Goal: Transaction & Acquisition: Book appointment/travel/reservation

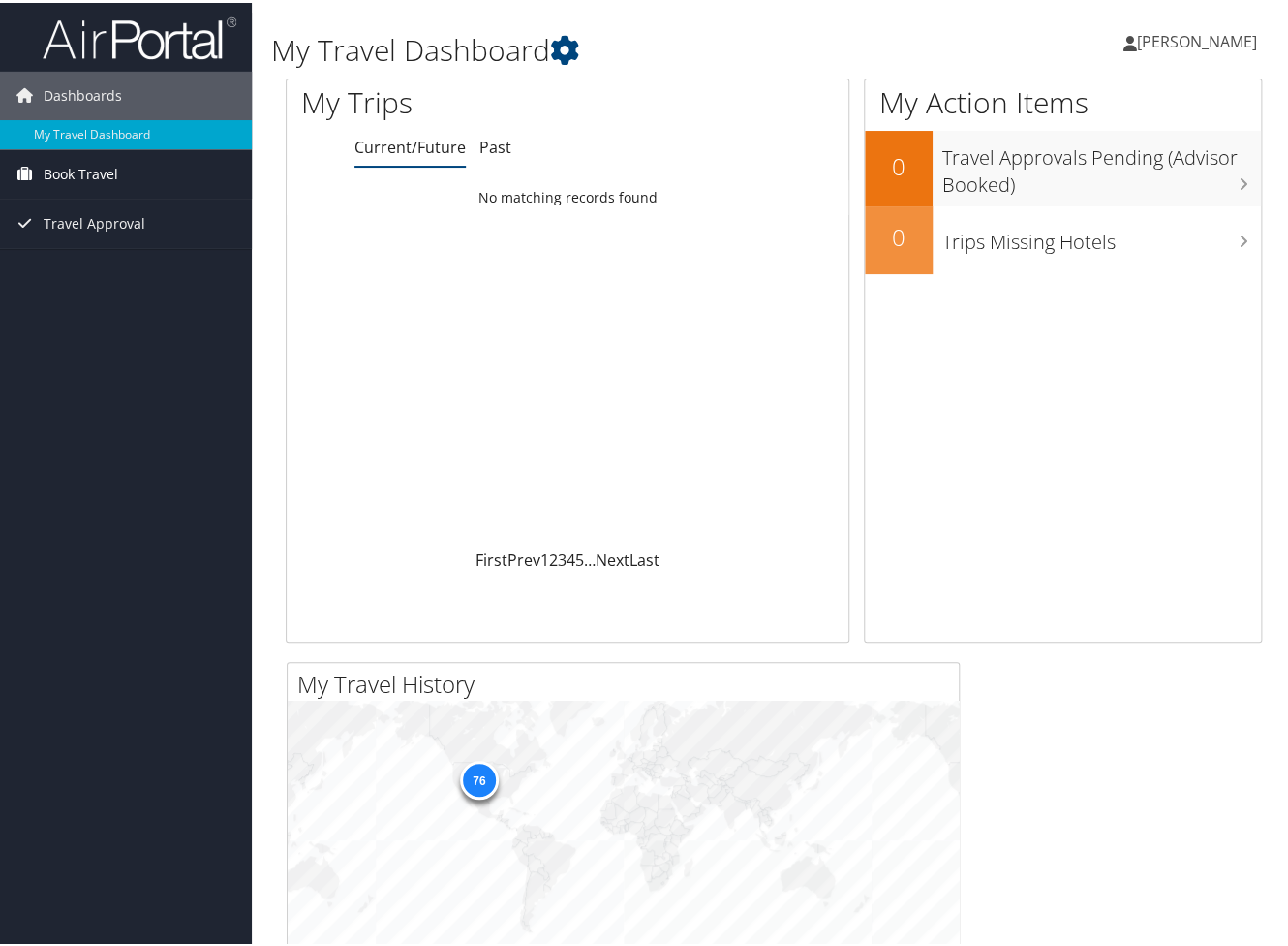
click at [68, 167] on span "Book Travel" at bounding box center [81, 172] width 75 height 49
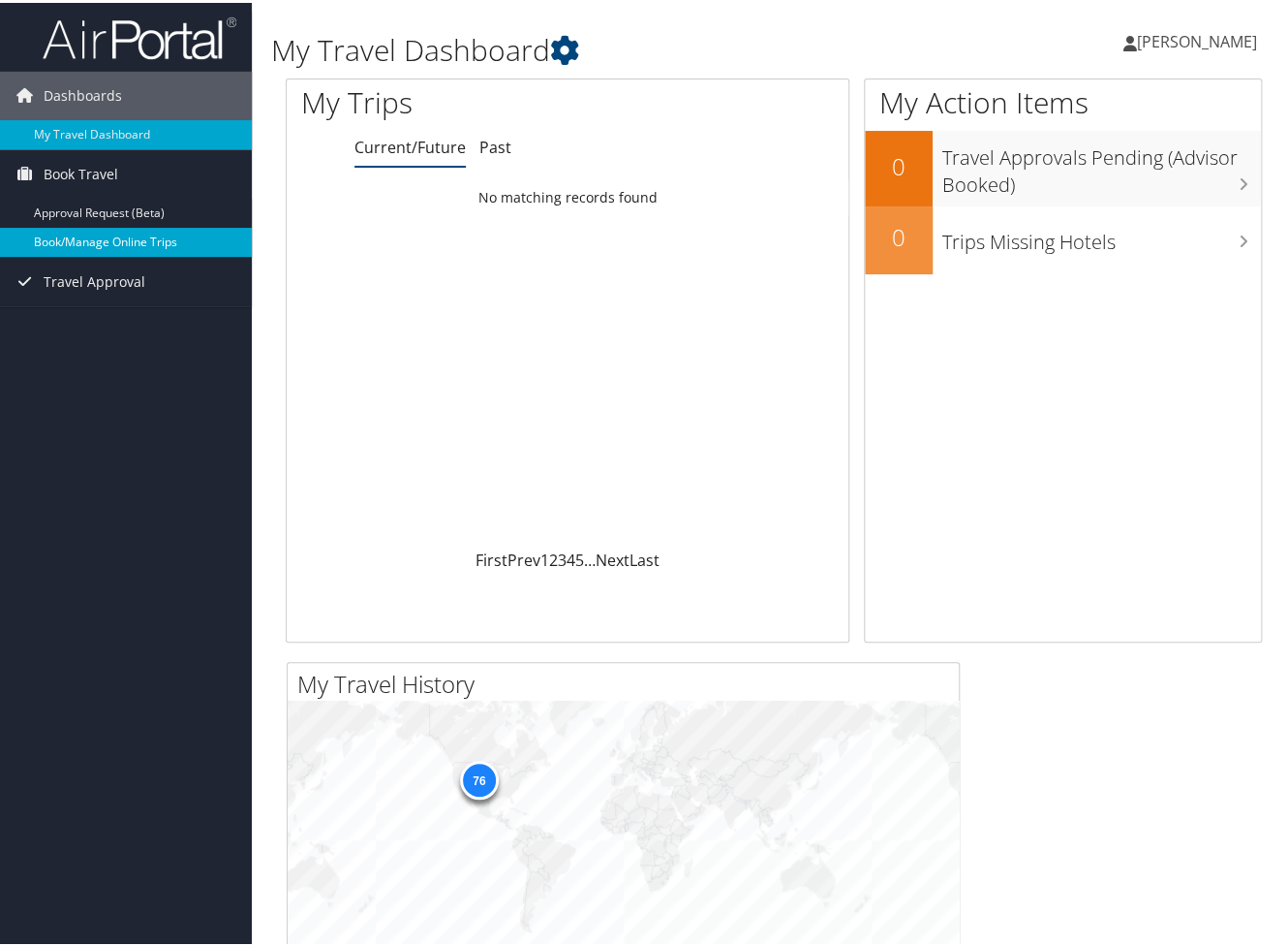
click at [90, 239] on link "Book/Manage Online Trips" at bounding box center [126, 238] width 251 height 29
